Goal: Task Accomplishment & Management: Manage account settings

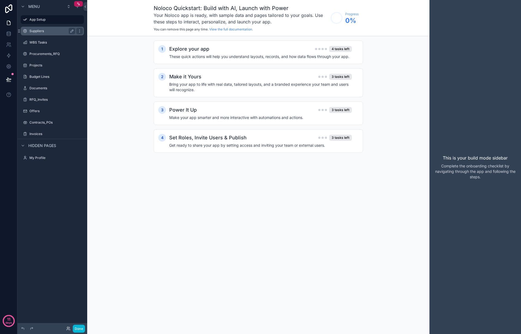
click at [48, 31] on label "Suppliers" at bounding box center [51, 31] width 44 height 4
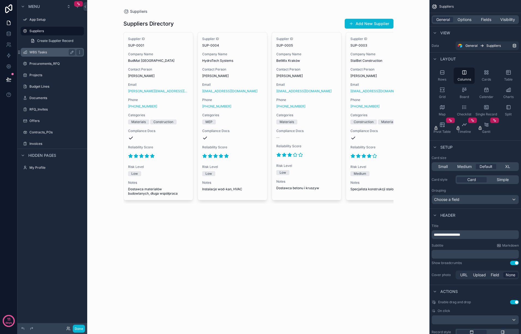
click at [45, 52] on label "WBS Tasks" at bounding box center [51, 52] width 44 height 4
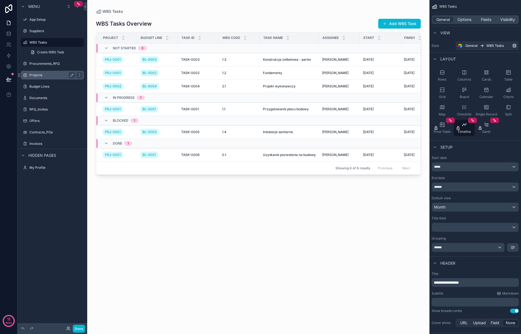
click at [41, 74] on label "Projects" at bounding box center [51, 75] width 44 height 4
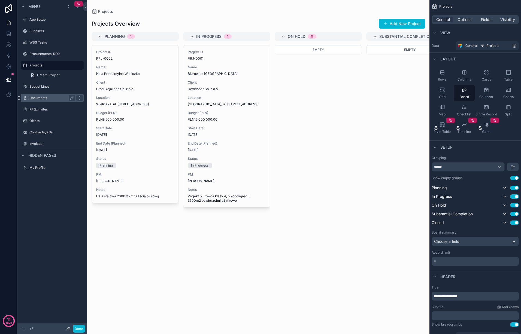
click at [39, 96] on label "Documents" at bounding box center [51, 98] width 44 height 4
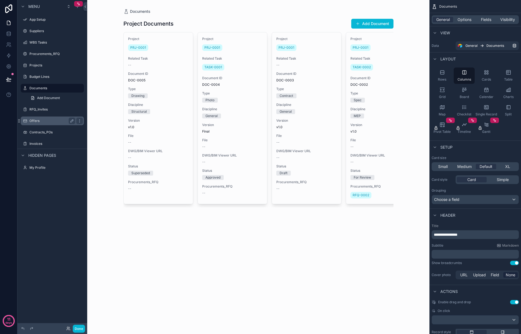
click at [39, 117] on div "Offers" at bounding box center [52, 121] width 61 height 9
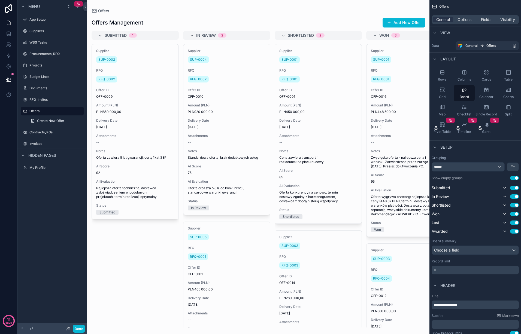
drag, startPoint x: 65, startPoint y: 196, endPoint x: 58, endPoint y: 191, distance: 8.6
click at [65, 196] on div "Menu App Setup Suppliers WBS Tasks Procurements_RFQ Projects Budget Lines Docum…" at bounding box center [52, 164] width 70 height 328
click at [63, 123] on span "Create New Offer" at bounding box center [50, 121] width 27 height 4
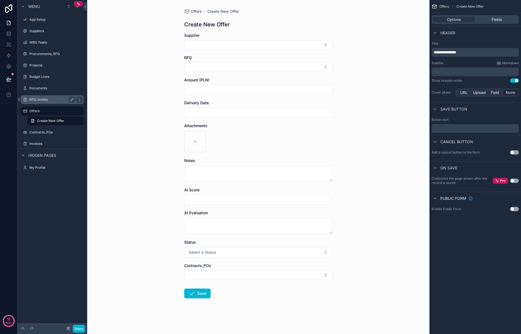
click at [54, 99] on label "RFQ_Invites" at bounding box center [51, 99] width 44 height 4
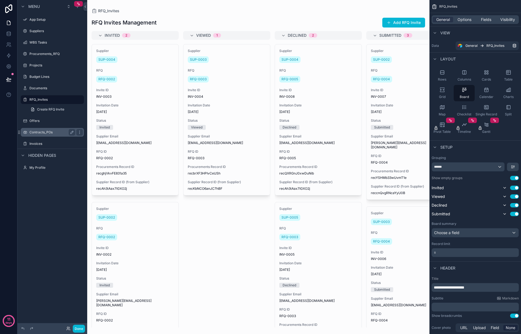
click at [51, 130] on label "Contracts_POs" at bounding box center [51, 132] width 44 height 4
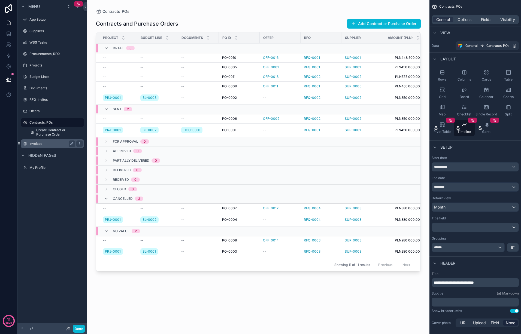
click at [45, 141] on div "Invoices" at bounding box center [52, 144] width 46 height 7
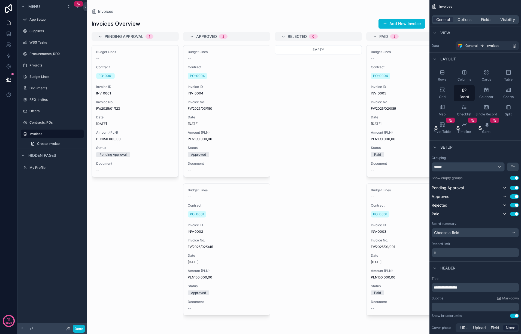
click at [290, 136] on div "scrollable content" at bounding box center [258, 167] width 342 height 334
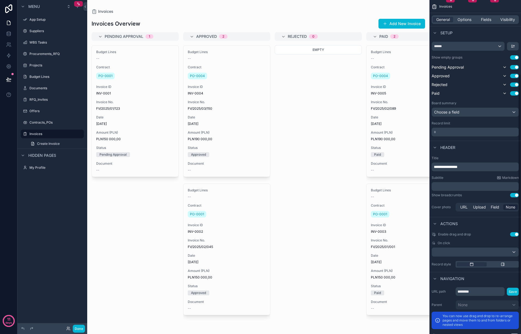
scroll to position [144, 0]
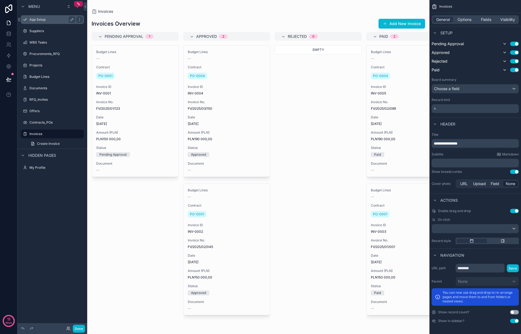
click at [45, 20] on label "App Setup" at bounding box center [51, 19] width 44 height 4
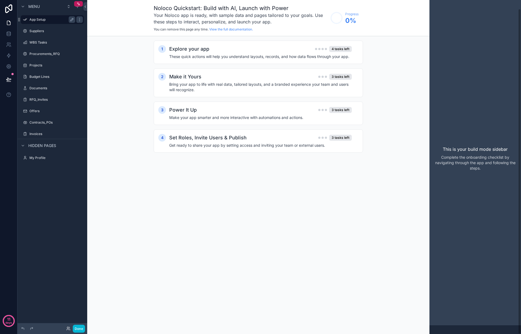
scroll to position [9, 0]
click at [246, 63] on div "1 Explore your app 4 tasks left These quick actions will help you understand la…" at bounding box center [258, 52] width 209 height 23
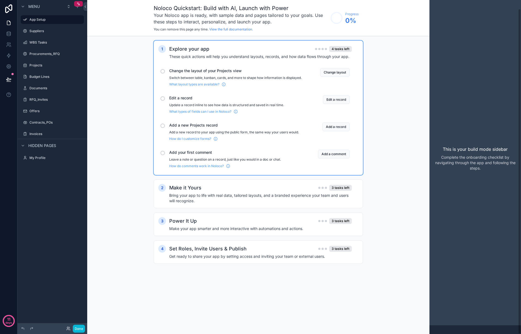
drag, startPoint x: 408, startPoint y: 66, endPoint x: 332, endPoint y: 63, distance: 76.3
click at [405, 66] on div "1 Explore your app 4 tasks left These quick actions will help you understand la…" at bounding box center [258, 157] width 342 height 243
click at [199, 51] on h2 "Explore your app" at bounding box center [189, 49] width 40 height 8
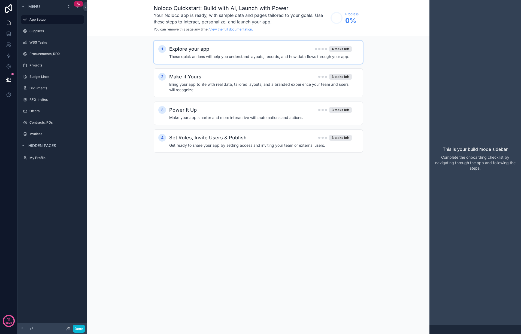
click at [199, 51] on h2 "Explore your app" at bounding box center [189, 49] width 40 height 8
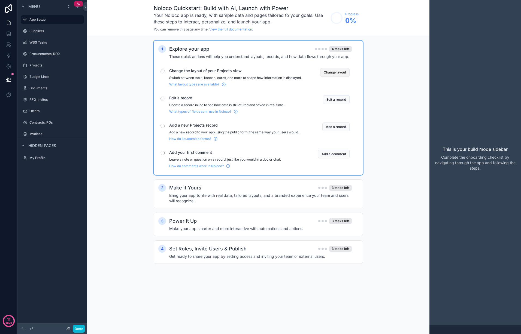
click at [331, 69] on button "Change layout" at bounding box center [334, 72] width 29 height 9
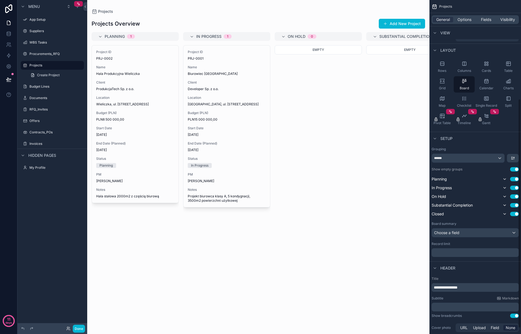
scroll to position [144, 0]
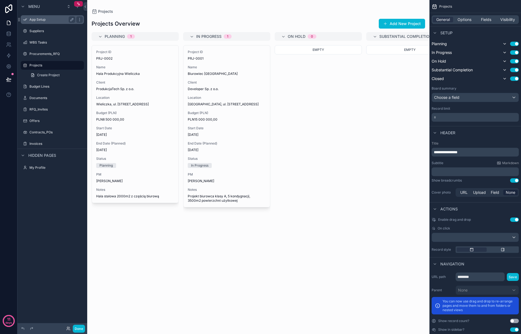
click at [38, 20] on label "App Setup" at bounding box center [51, 19] width 44 height 4
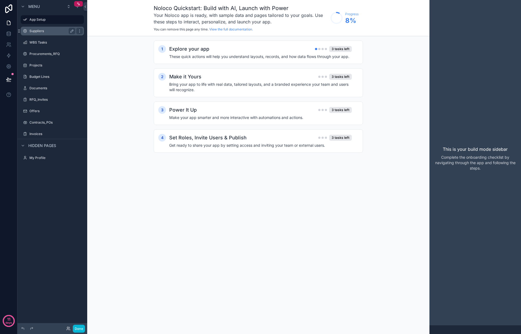
click at [39, 32] on label "Suppliers" at bounding box center [51, 31] width 44 height 4
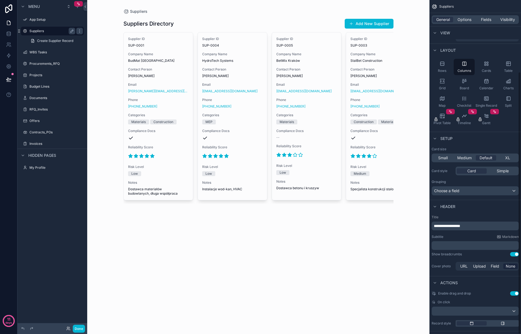
scroll to position [91, 0]
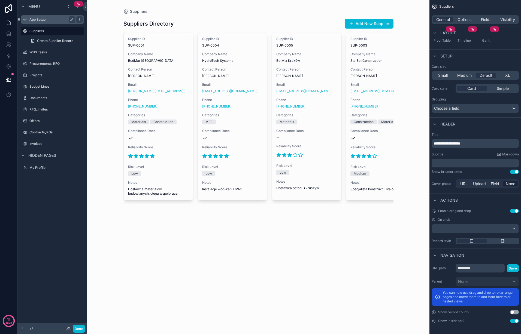
click at [42, 19] on label "App Setup" at bounding box center [51, 19] width 44 height 4
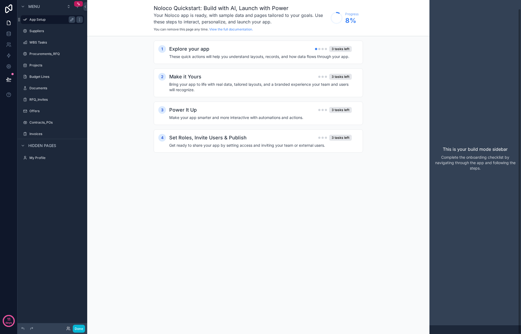
scroll to position [9, 0]
click at [300, 50] on div "Explore your app 3 tasks left" at bounding box center [260, 49] width 182 height 8
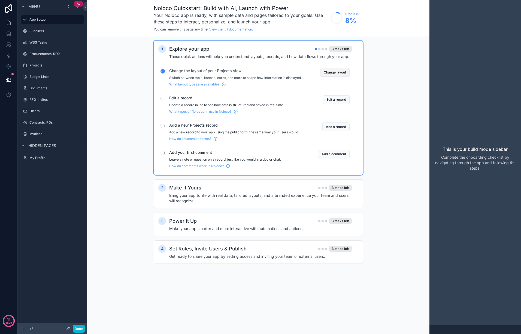
click at [330, 72] on button "Change layout" at bounding box center [334, 72] width 29 height 9
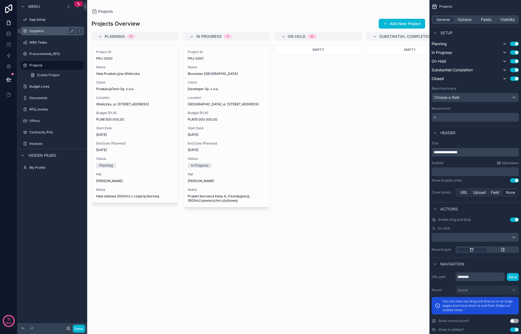
click at [47, 31] on label "Suppliers" at bounding box center [51, 31] width 44 height 4
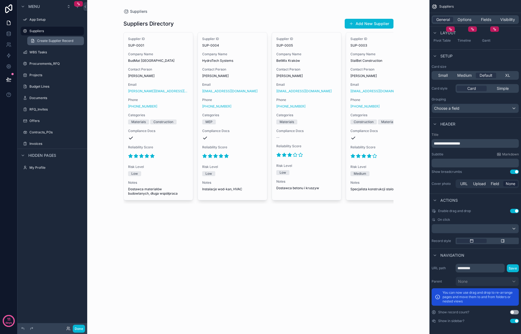
click at [44, 39] on span "Create Supplier Record" at bounding box center [55, 41] width 36 height 4
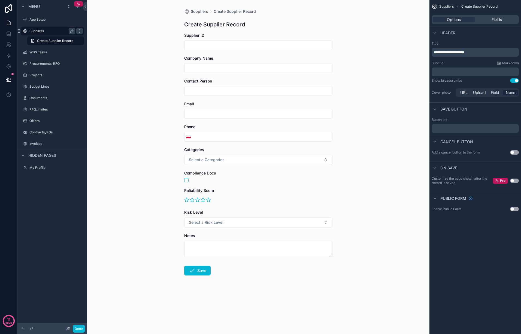
click at [46, 32] on label "Suppliers" at bounding box center [51, 31] width 44 height 4
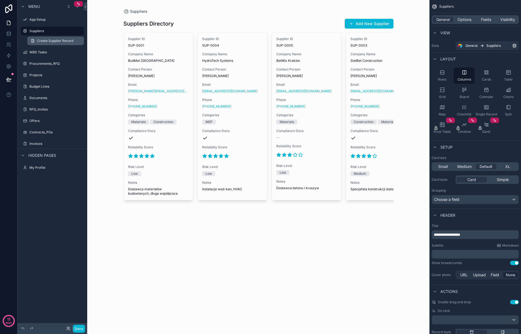
click at [47, 37] on link "Create Supplier Record" at bounding box center [55, 40] width 57 height 9
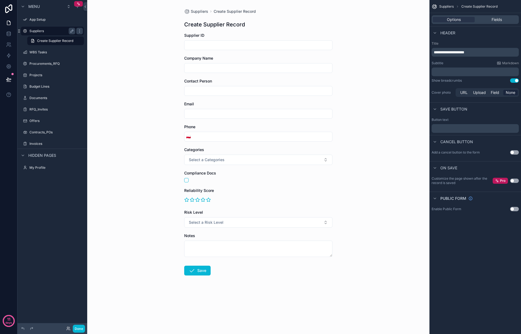
click at [46, 30] on label "Suppliers" at bounding box center [51, 31] width 44 height 4
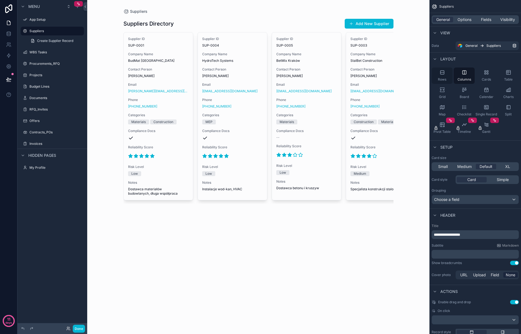
click at [442, 76] on div "Rows" at bounding box center [441, 76] width 21 height 16
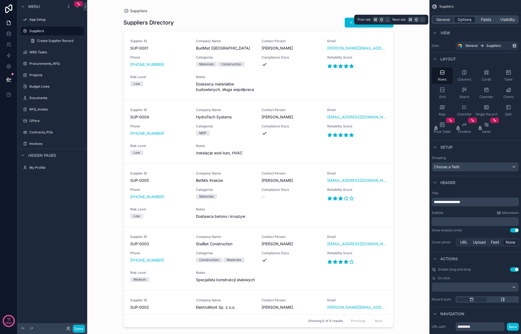
click at [464, 21] on span "Options" at bounding box center [464, 19] width 14 height 5
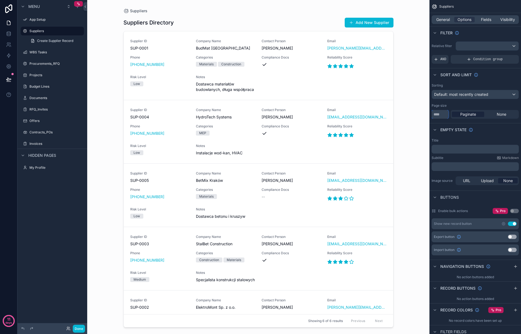
click at [443, 114] on input "**" at bounding box center [439, 114] width 17 height 9
type input "*"
type input "**"
click at [408, 120] on div "Suppliers Suppliers Directory Add New Supplier Supplier ID SUP-0001 Company Nam…" at bounding box center [258, 167] width 342 height 334
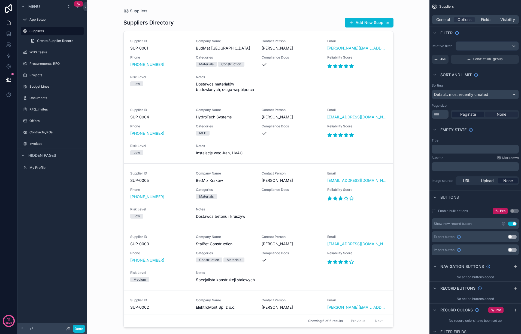
click at [500, 113] on span "None" at bounding box center [501, 114] width 10 height 5
click at [463, 114] on span "Paginate" at bounding box center [468, 114] width 16 height 5
click at [361, 158] on div "scrollable content" at bounding box center [258, 164] width 279 height 328
